Goal: Use online tool/utility

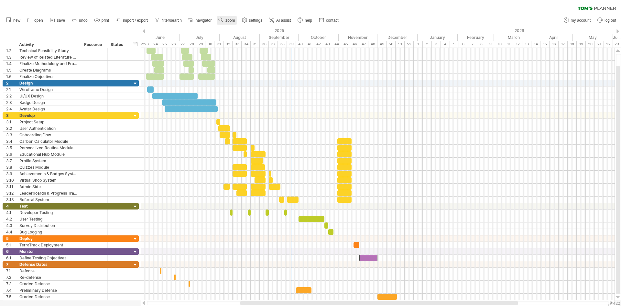
click at [232, 21] on span "zoom" at bounding box center [229, 20] width 9 height 5
click at [253, 27] on div "Month" at bounding box center [253, 29] width 36 height 10
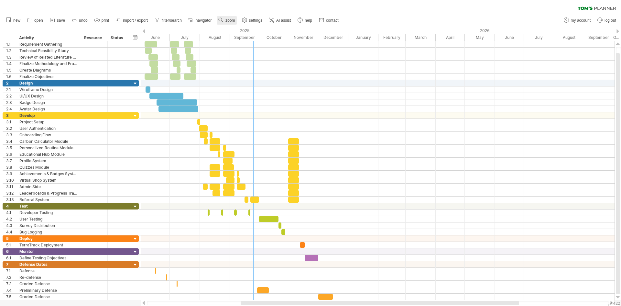
click at [232, 19] on span "zoom" at bounding box center [229, 20] width 9 height 5
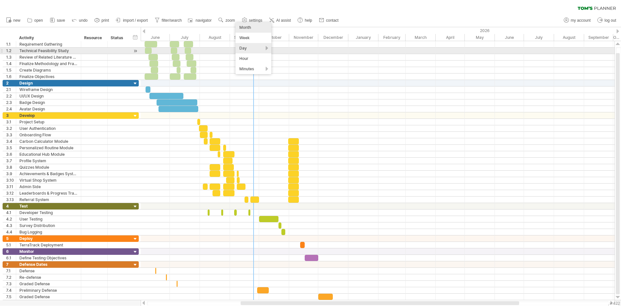
click at [243, 50] on div "Day" at bounding box center [254, 48] width 36 height 10
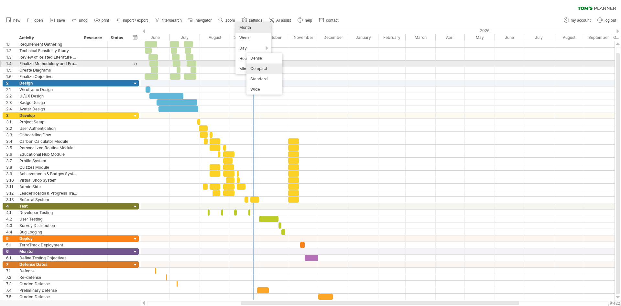
click at [261, 66] on div "Compact" at bounding box center [265, 68] width 36 height 10
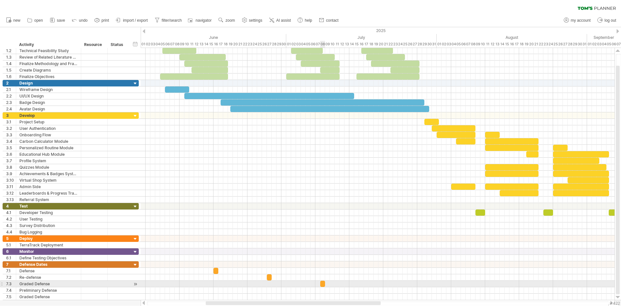
click at [323, 286] on div at bounding box center [322, 283] width 5 height 6
click at [322, 283] on div at bounding box center [322, 283] width 5 height 6
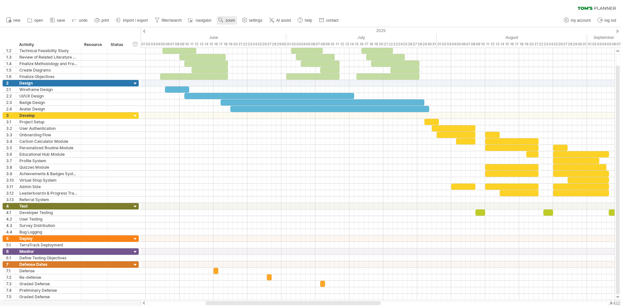
click at [229, 20] on span "zoom" at bounding box center [229, 20] width 9 height 5
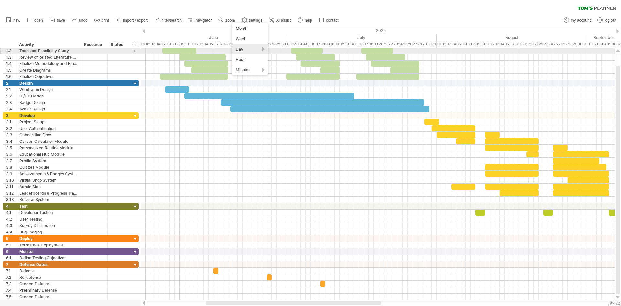
click at [259, 49] on div "Day" at bounding box center [250, 49] width 36 height 10
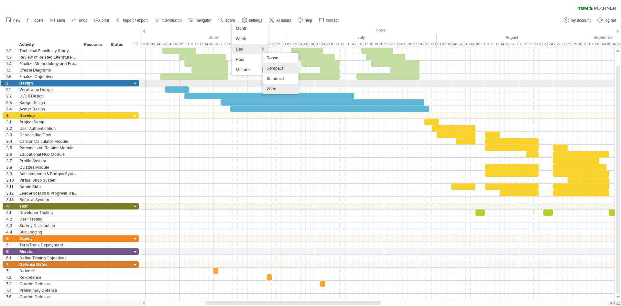
click at [280, 86] on div "Wide" at bounding box center [281, 89] width 36 height 10
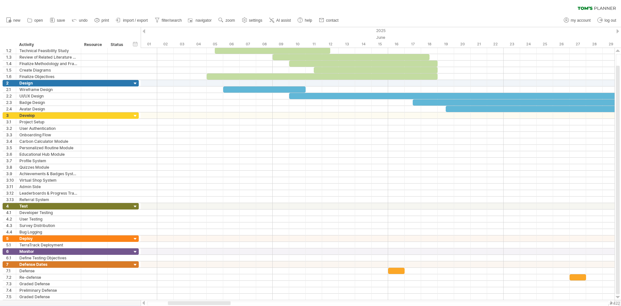
drag, startPoint x: 224, startPoint y: 305, endPoint x: 292, endPoint y: 300, distance: 68.4
click at [360, 305] on html "progress(100%) Trying to reach [DOMAIN_NAME] Connected again... 0% clear filter…" at bounding box center [310, 153] width 621 height 307
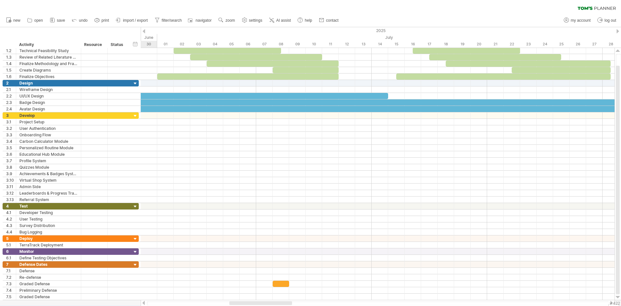
drag, startPoint x: 214, startPoint y: 303, endPoint x: 270, endPoint y: 312, distance: 56.4
click at [270, 305] on html "progress(100%) Trying to reach [DOMAIN_NAME] Connected again... 0% clear filter…" at bounding box center [310, 153] width 621 height 307
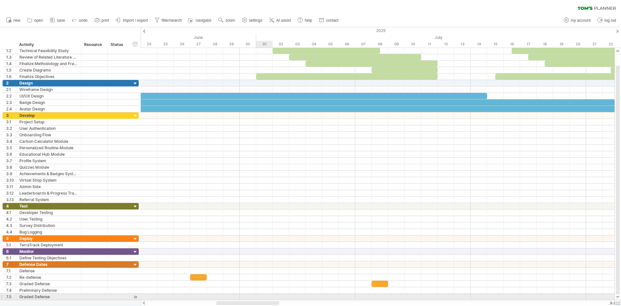
click at [263, 299] on div at bounding box center [378, 296] width 474 height 6
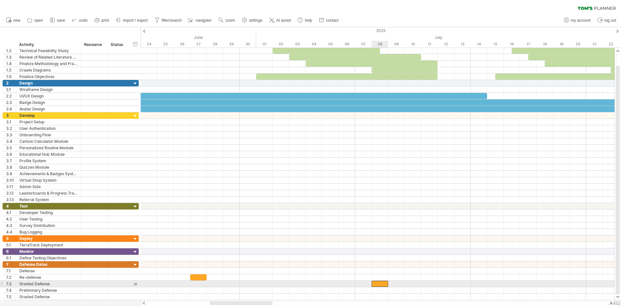
click at [376, 284] on div at bounding box center [380, 283] width 16 height 6
